Goal: Find specific page/section: Find specific page/section

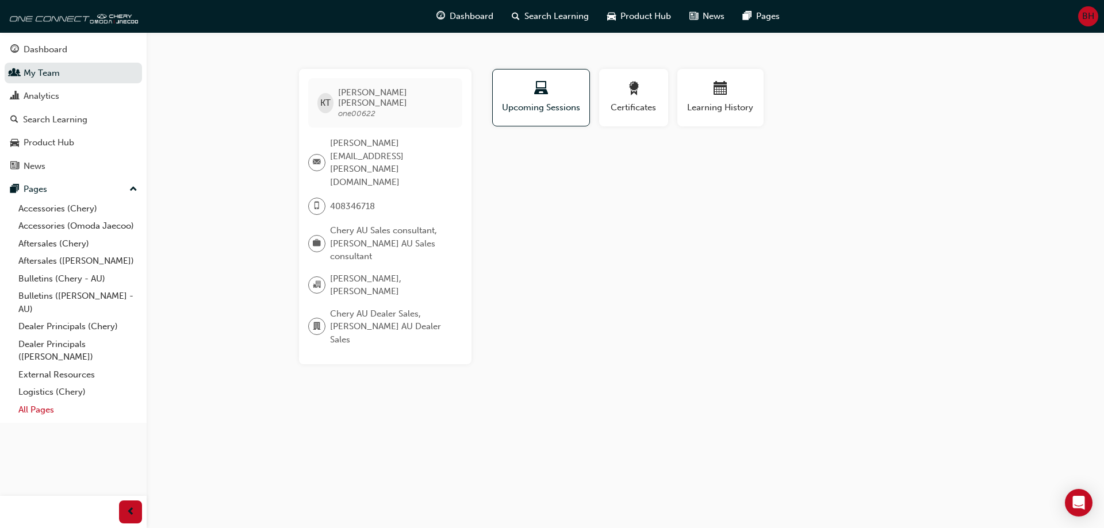
click at [35, 408] on link "All Pages" at bounding box center [78, 410] width 128 height 18
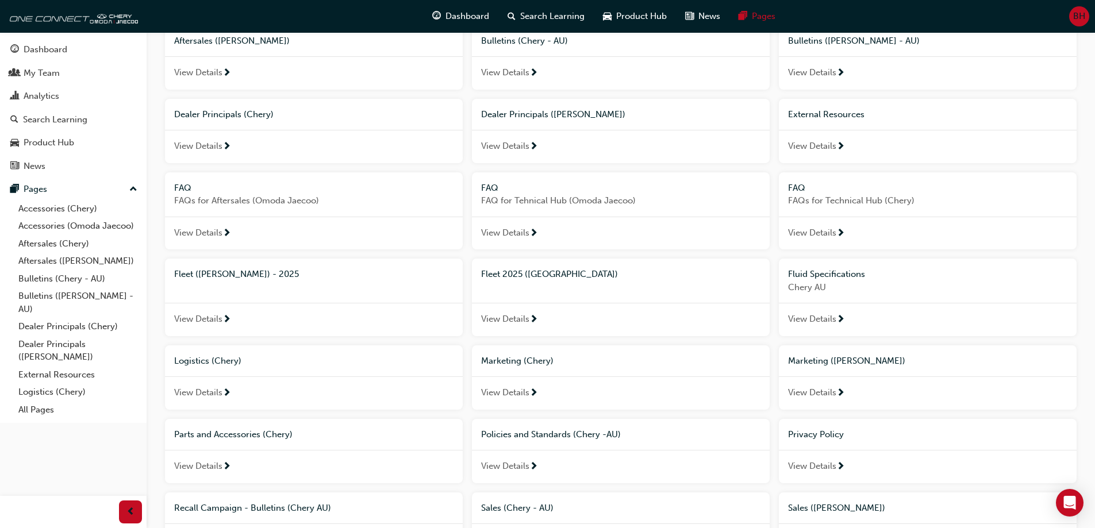
scroll to position [230, 0]
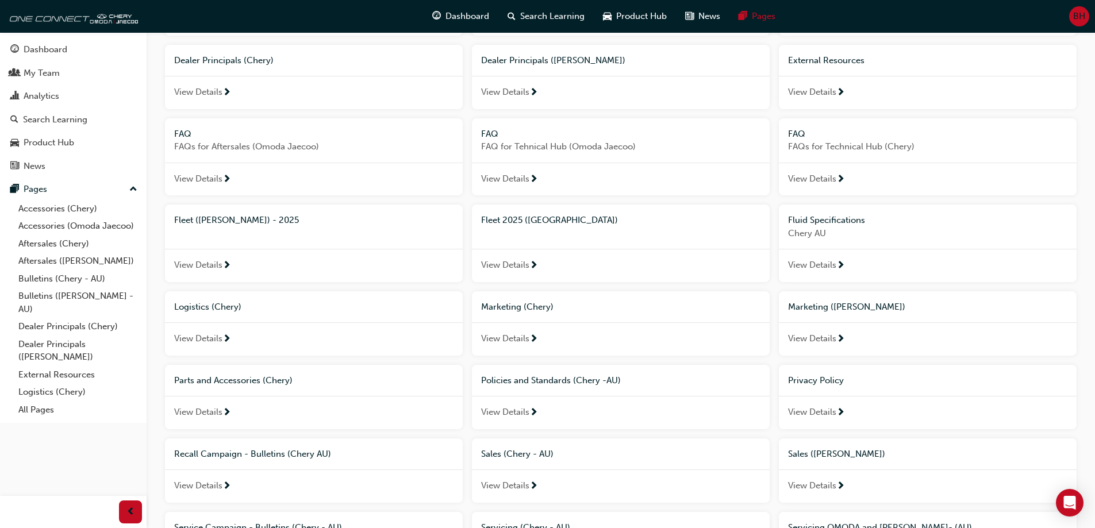
click at [199, 268] on span "View Details" at bounding box center [198, 265] width 48 height 13
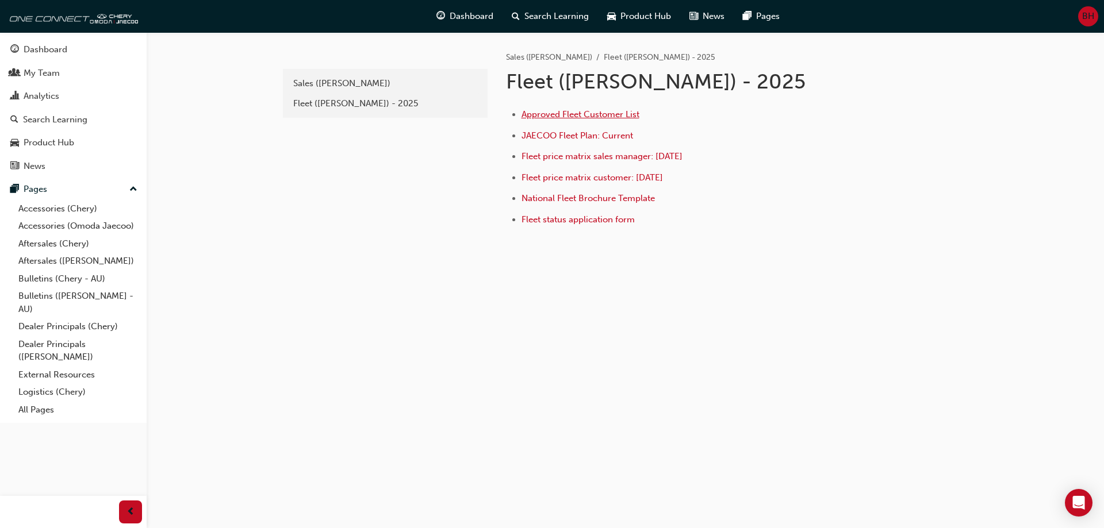
click at [594, 113] on span "Approved Fleet Customer List" at bounding box center [581, 114] width 118 height 10
